Goal: Task Accomplishment & Management: Use online tool/utility

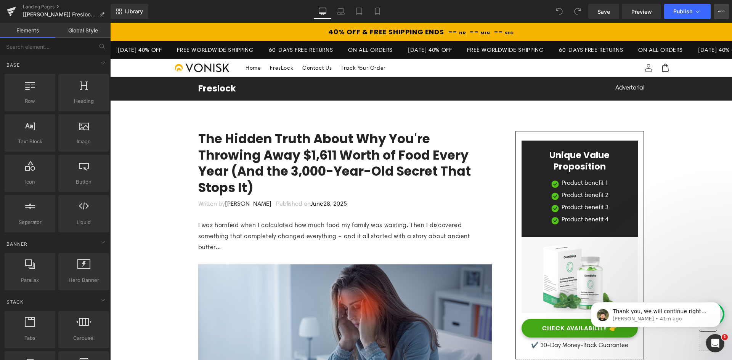
click at [721, 11] on icon at bounding box center [721, 11] width 6 height 6
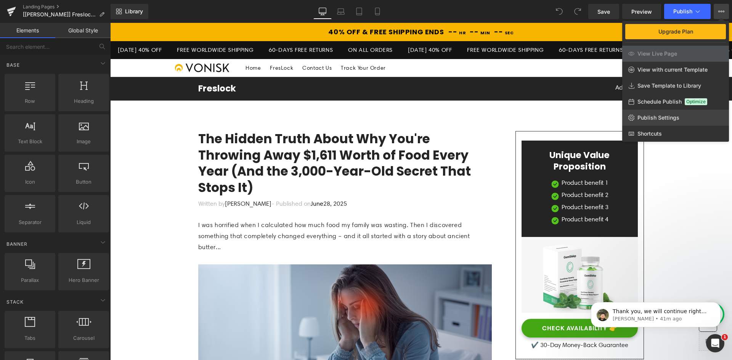
click at [650, 118] on span "Publish Settings" at bounding box center [658, 117] width 42 height 7
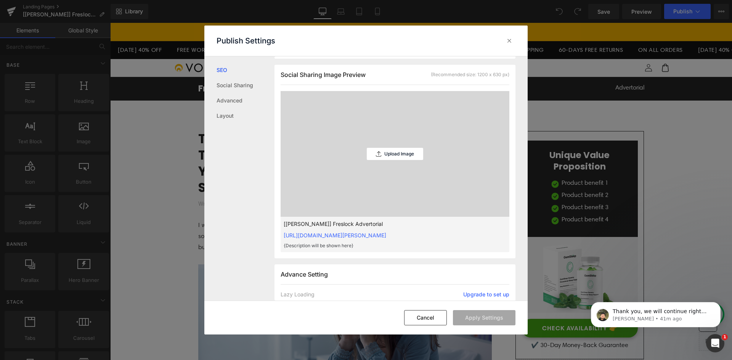
scroll to position [343, 0]
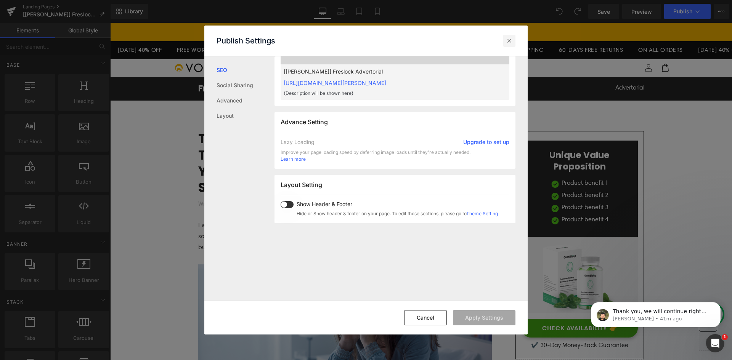
drag, startPoint x: 506, startPoint y: 46, endPoint x: 494, endPoint y: 8, distance: 40.0
click at [0, 0] on div at bounding box center [0, 0] width 0 height 0
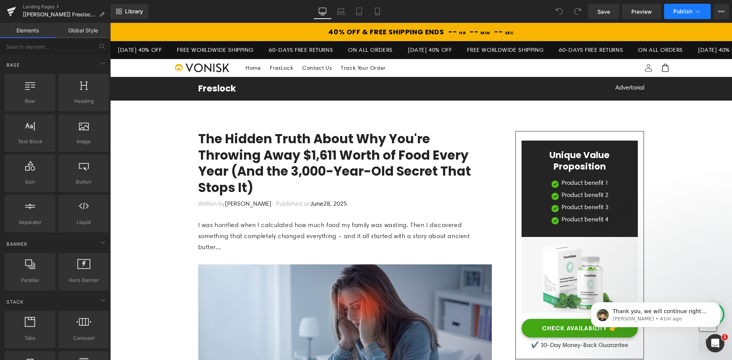
click at [683, 11] on span "Publish" at bounding box center [682, 11] width 19 height 6
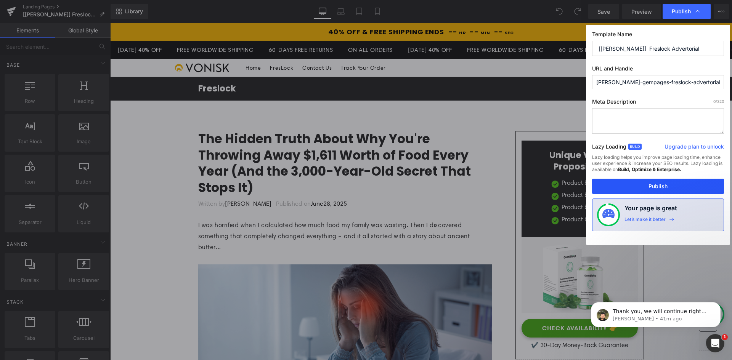
drag, startPoint x: 663, startPoint y: 189, endPoint x: 550, endPoint y: 161, distance: 116.9
click at [663, 189] on button "Publish" at bounding box center [658, 186] width 132 height 15
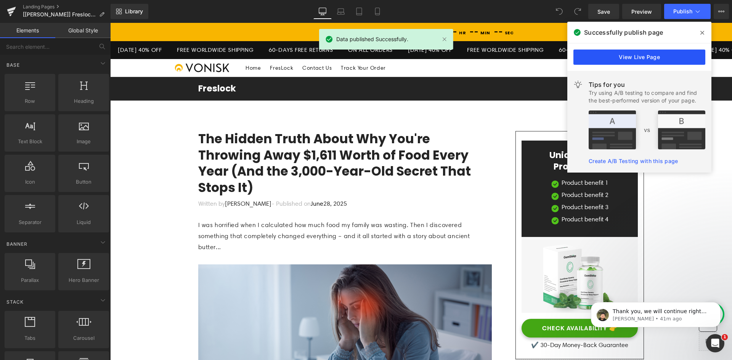
click at [623, 55] on link "View Live Page" at bounding box center [639, 57] width 132 height 15
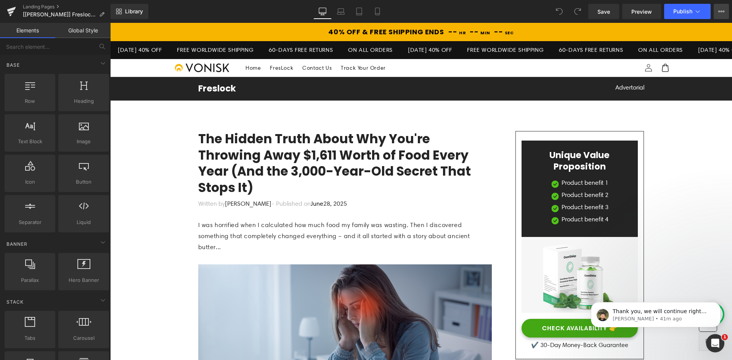
click at [719, 7] on button "Upgrade Plan View Live Page View with current Template Save Template to Library…" at bounding box center [720, 11] width 15 height 15
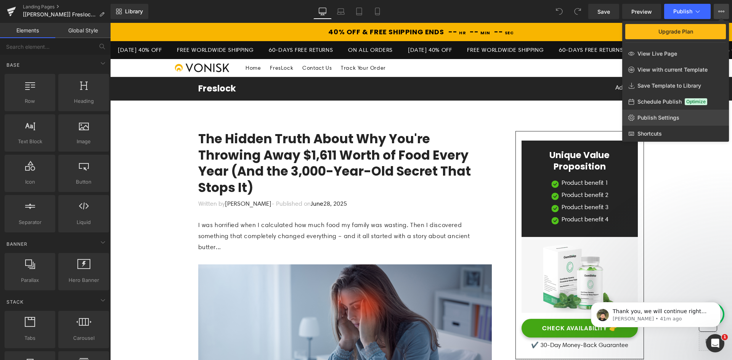
click at [664, 112] on link "Publish Settings" at bounding box center [675, 118] width 107 height 16
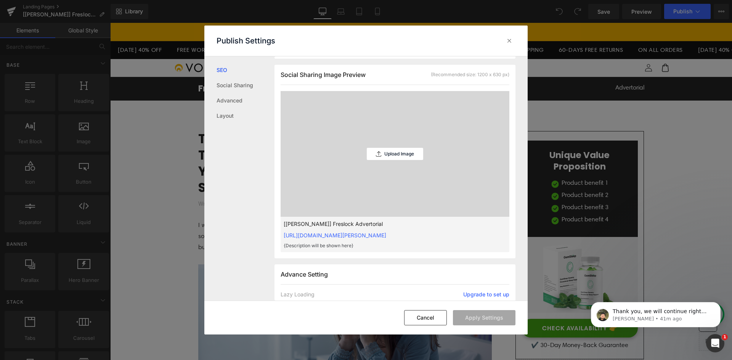
scroll to position [343, 0]
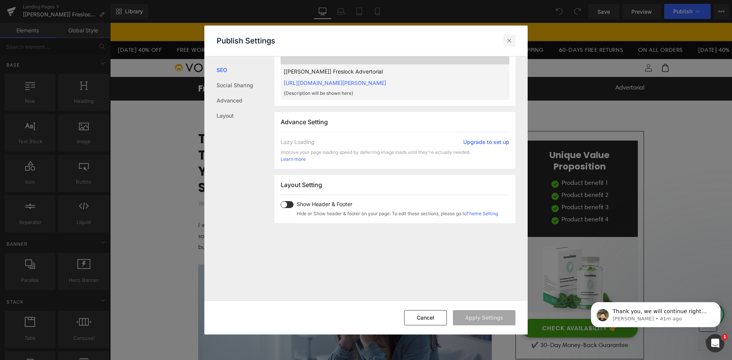
click at [511, 45] on div at bounding box center [509, 41] width 12 height 12
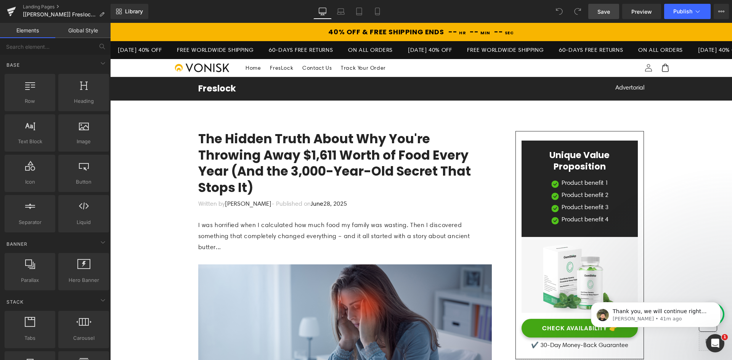
click at [609, 15] on span "Save" at bounding box center [603, 12] width 13 height 8
